Goal: Transaction & Acquisition: Purchase product/service

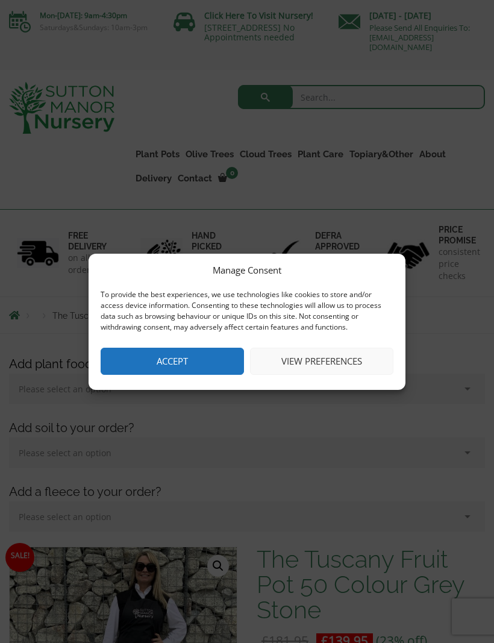
click at [336, 355] on button "View preferences" at bounding box center [321, 361] width 143 height 27
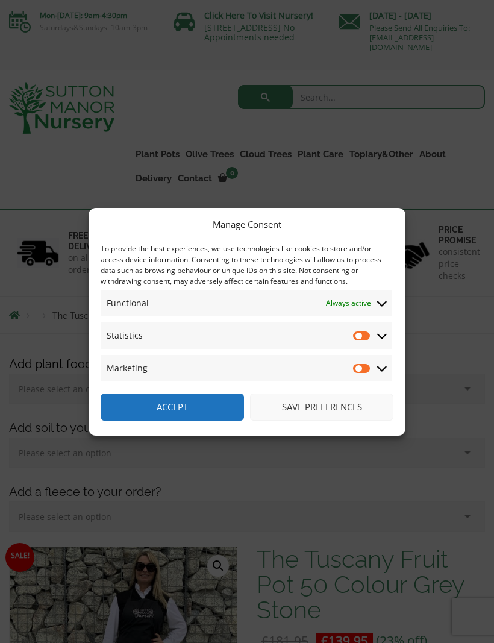
click at [318, 406] on button "Save preferences" at bounding box center [321, 406] width 143 height 27
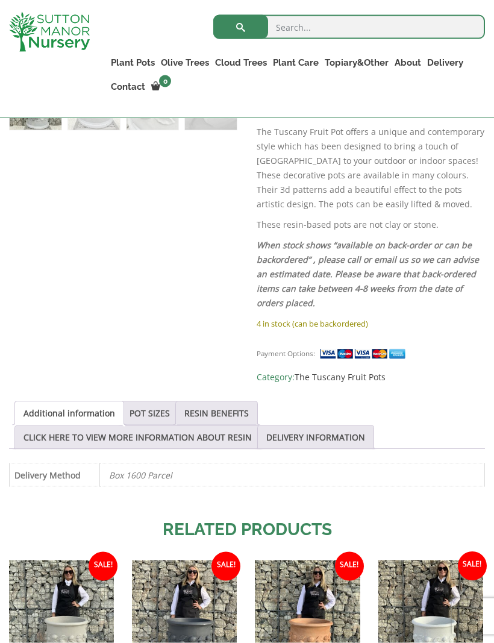
scroll to position [687, 0]
click at [151, 408] on link "POT SIZES" at bounding box center [150, 412] width 40 height 23
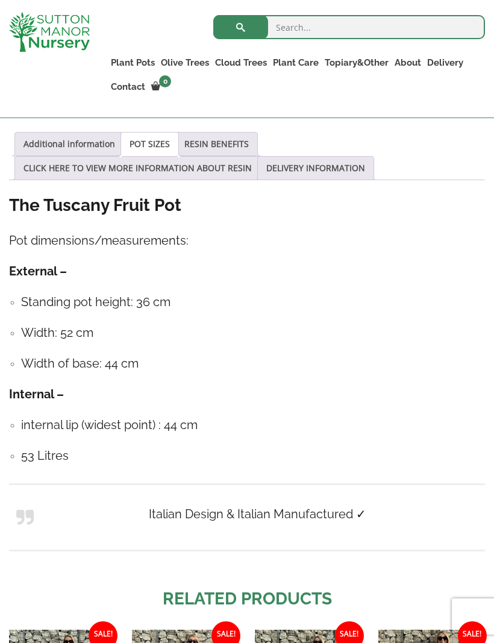
click at [424, 374] on div "The Tuscany Fruit Pot Pot dimensions/measurements: External – Standing pot heig…" at bounding box center [247, 381] width 476 height 375
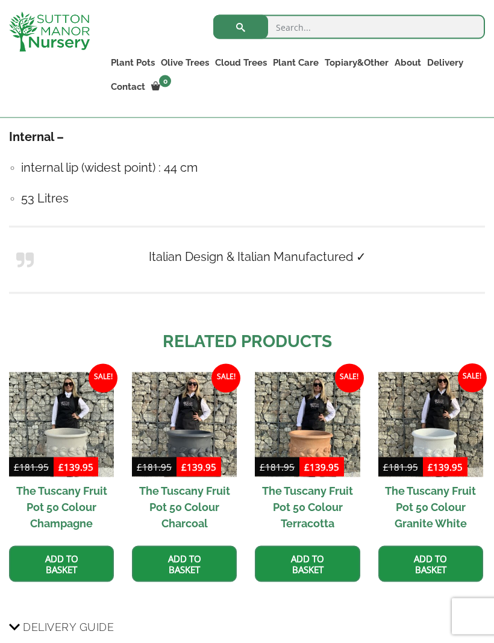
scroll to position [1214, 0]
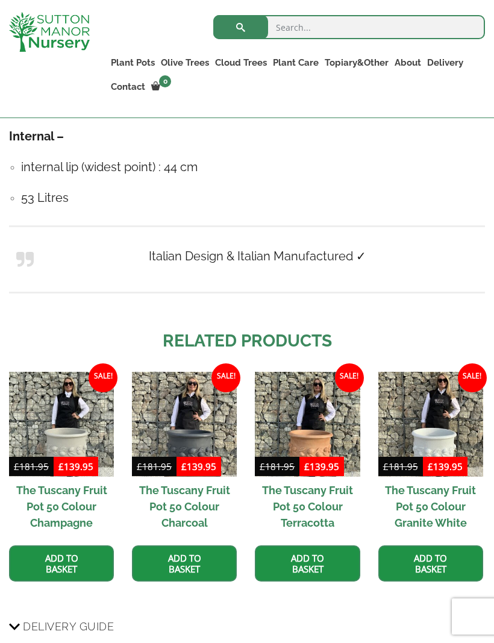
click at [188, 427] on img at bounding box center [184, 424] width 105 height 105
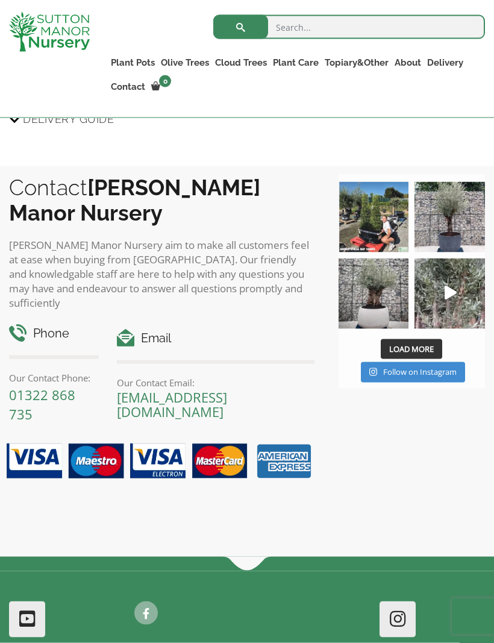
scroll to position [1383, 0]
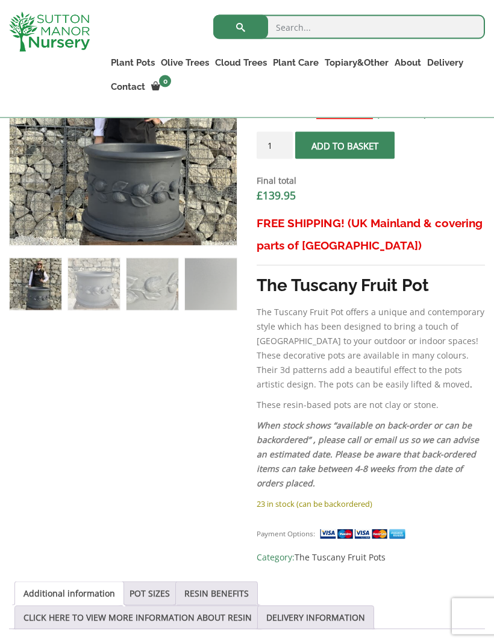
click at [158, 589] on link "POT SIZES" at bounding box center [150, 593] width 40 height 23
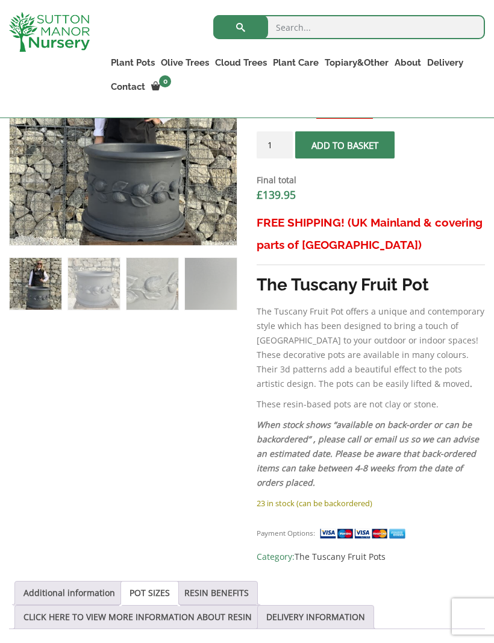
click at [164, 589] on link "POT SIZES" at bounding box center [150, 592] width 40 height 23
click at [161, 593] on link "POT SIZES" at bounding box center [150, 592] width 40 height 23
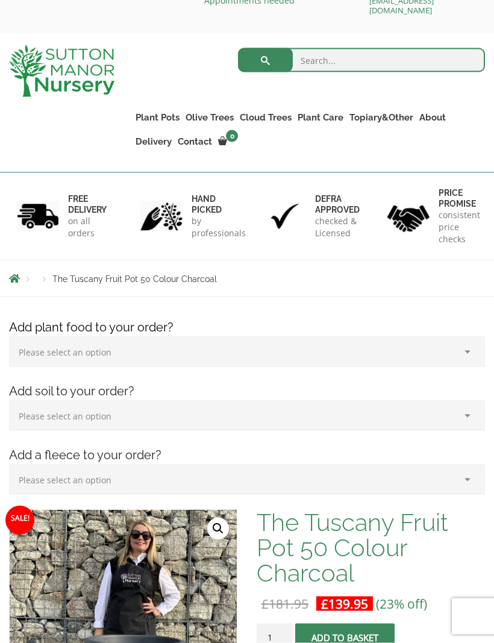
scroll to position [0, 0]
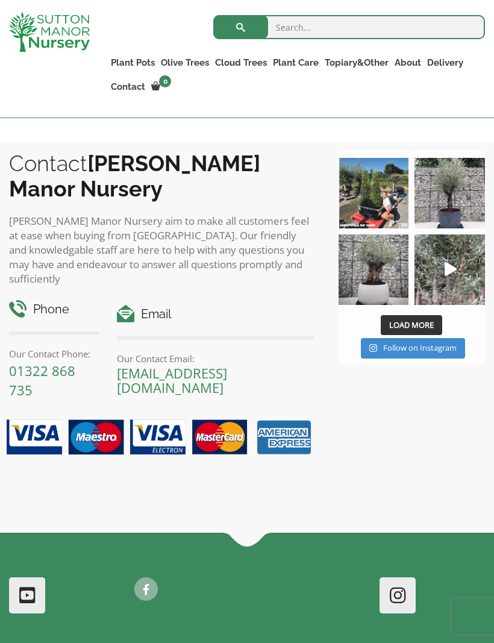
scroll to position [1405, 0]
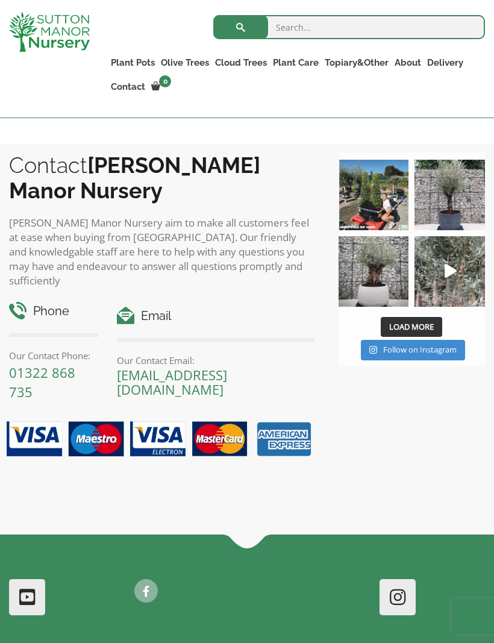
click at [421, 325] on span "Load More" at bounding box center [411, 326] width 45 height 11
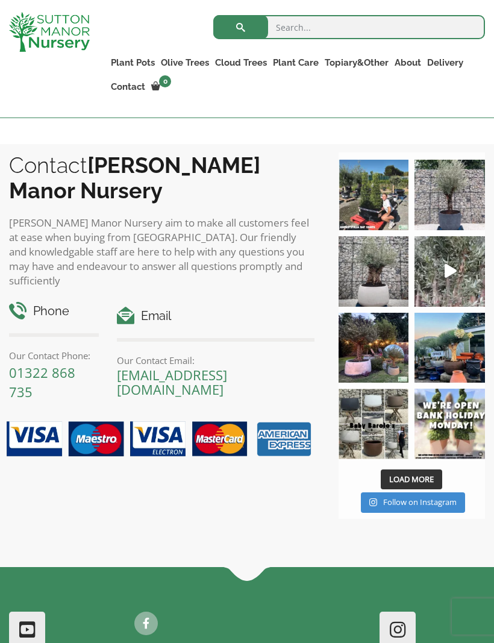
click at [389, 348] on img at bounding box center [374, 348] width 70 height 70
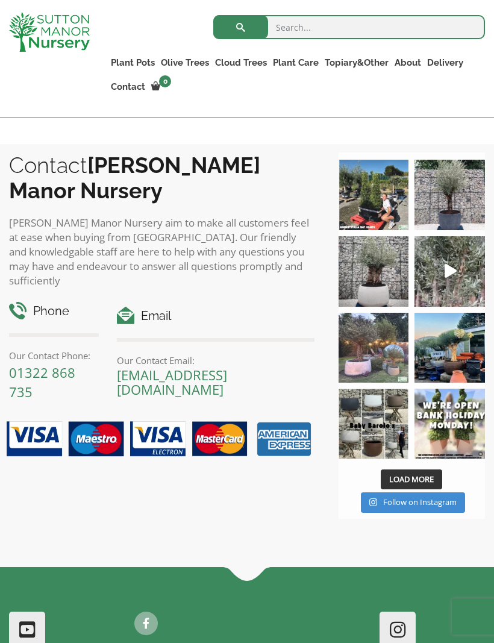
scroll to position [1426, 0]
